Goal: Information Seeking & Learning: Learn about a topic

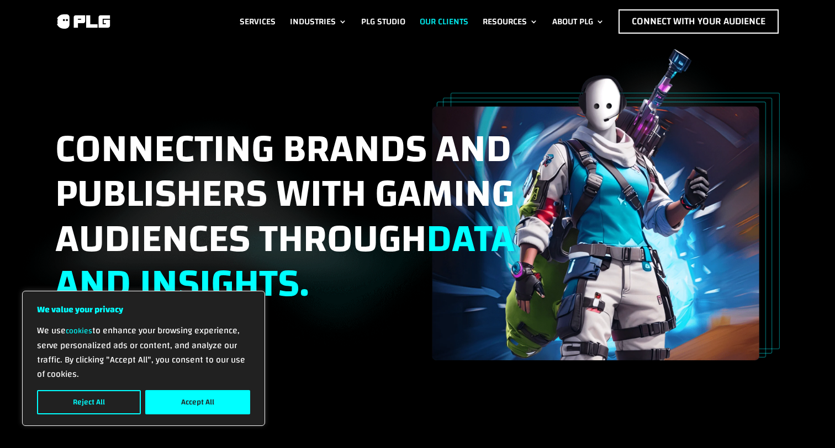
click at [448, 17] on link "Our Clients" at bounding box center [443, 21] width 49 height 24
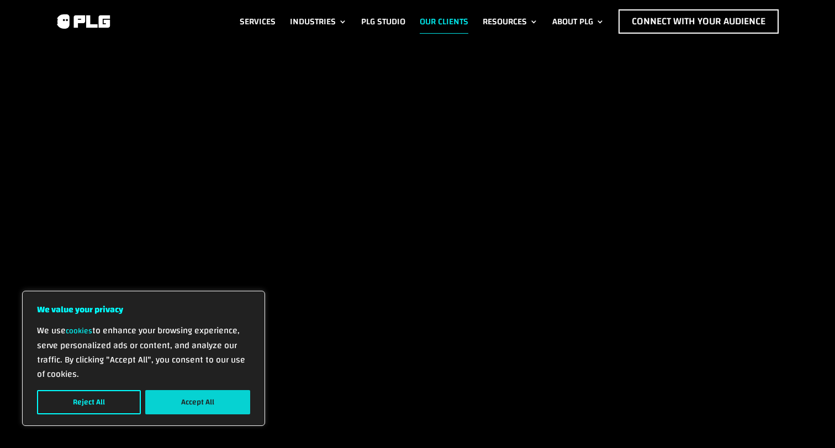
click at [205, 411] on button "Accept All" at bounding box center [197, 402] width 105 height 24
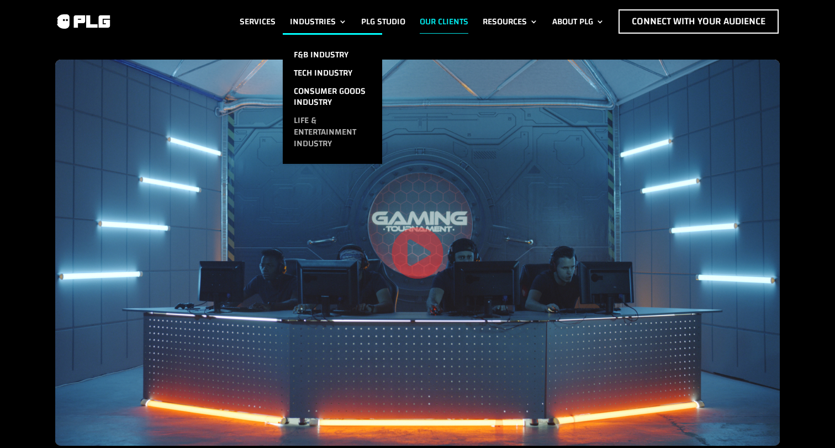
click at [315, 133] on link "Life & Entertainment Industry" at bounding box center [332, 131] width 99 height 41
